Goal: Task Accomplishment & Management: Use online tool/utility

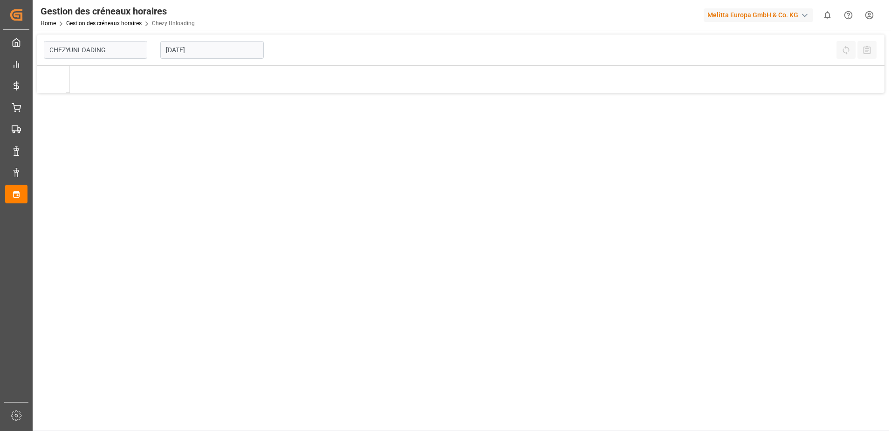
type input "Chezy Unloading"
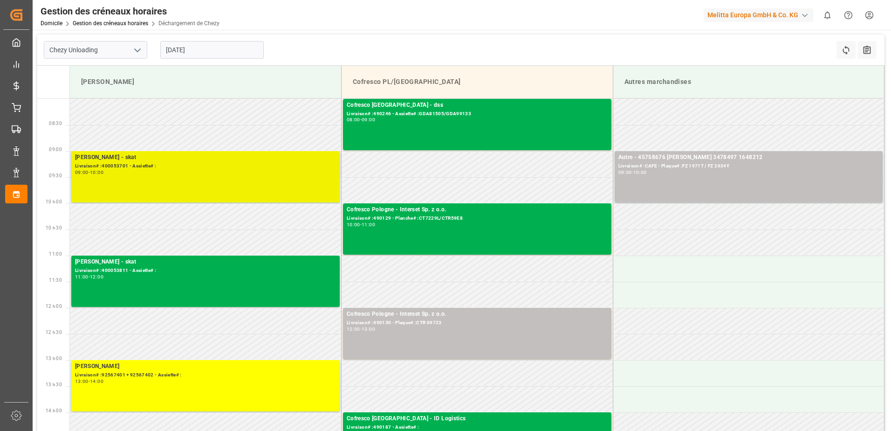
click at [180, 176] on div "Melitta Minden - skat Livraison# :400053701 - Assiette# : 09:00 - 10:00" at bounding box center [205, 177] width 261 height 48
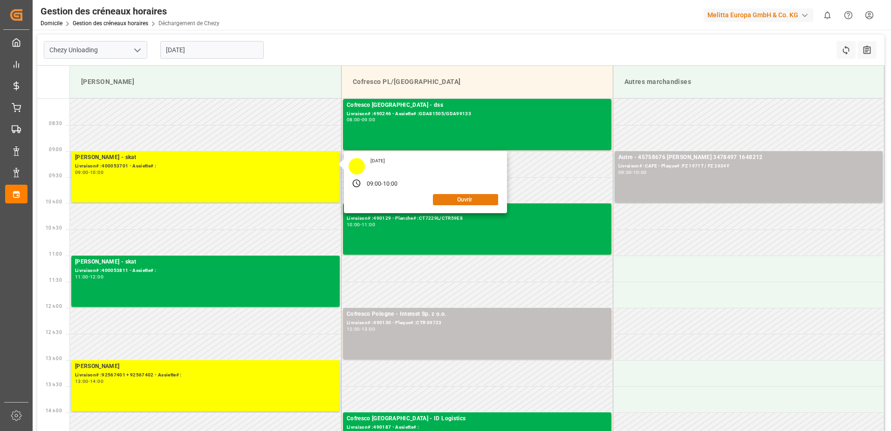
click at [450, 196] on button "Ouvrir" at bounding box center [465, 199] width 65 height 11
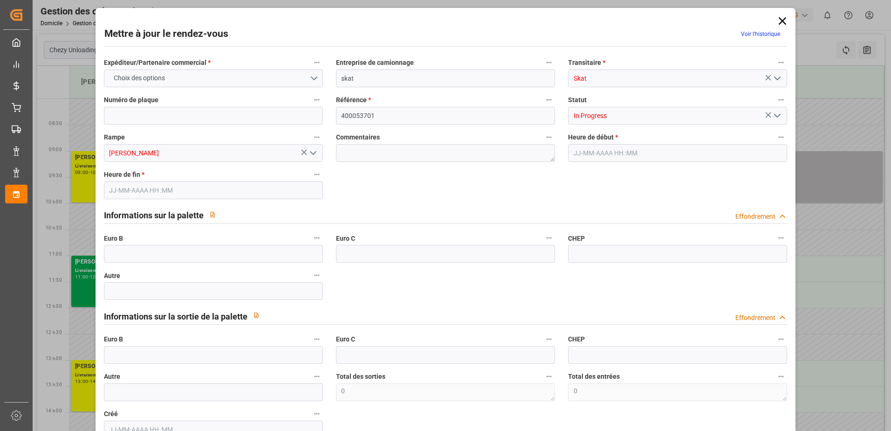
type input "15-10-2025 09:00"
type input "15-10-2025 10:00"
type input "13-10-2025 09:34"
click at [776, 116] on polyline "Ouvrir le menu" at bounding box center [778, 115] width 6 height 3
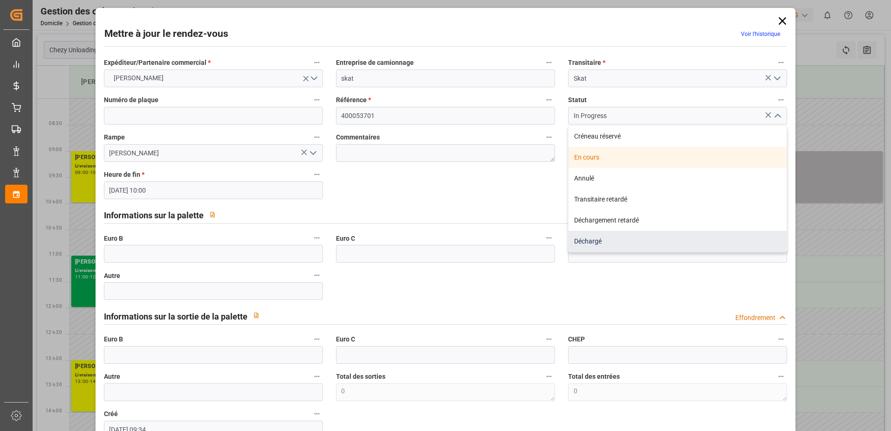
click at [736, 247] on div "Déchargé" at bounding box center [678, 241] width 218 height 21
type input "Unloaded"
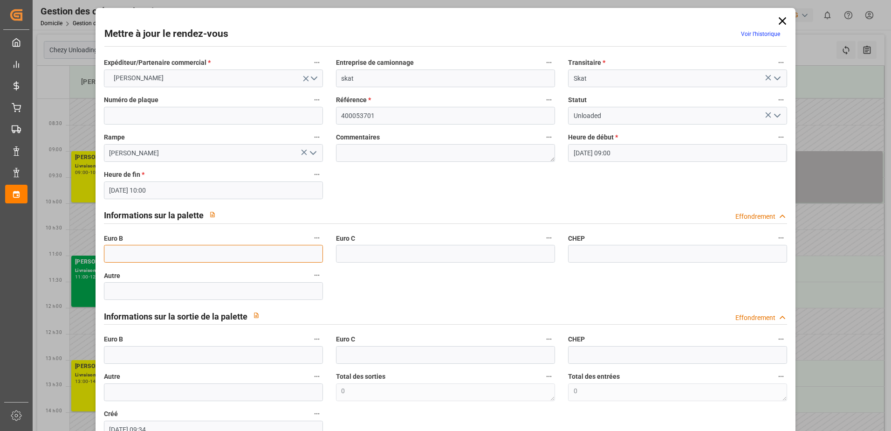
click at [137, 253] on input "text" at bounding box center [213, 254] width 219 height 18
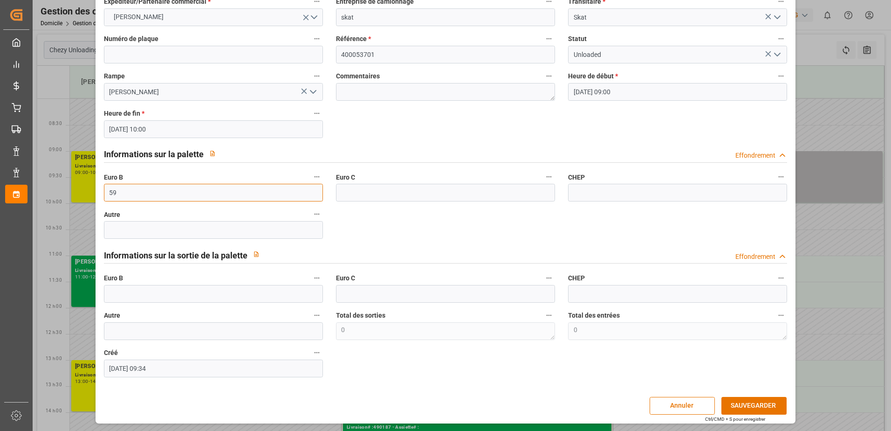
scroll to position [62, 0]
type input "59"
click at [771, 402] on button "SAUVEGARDER" at bounding box center [753, 405] width 65 height 18
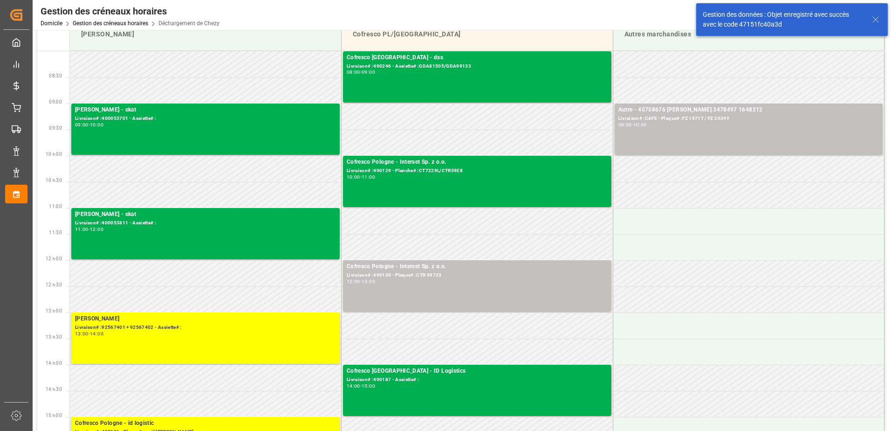
scroll to position [0, 0]
